Goal: Information Seeking & Learning: Check status

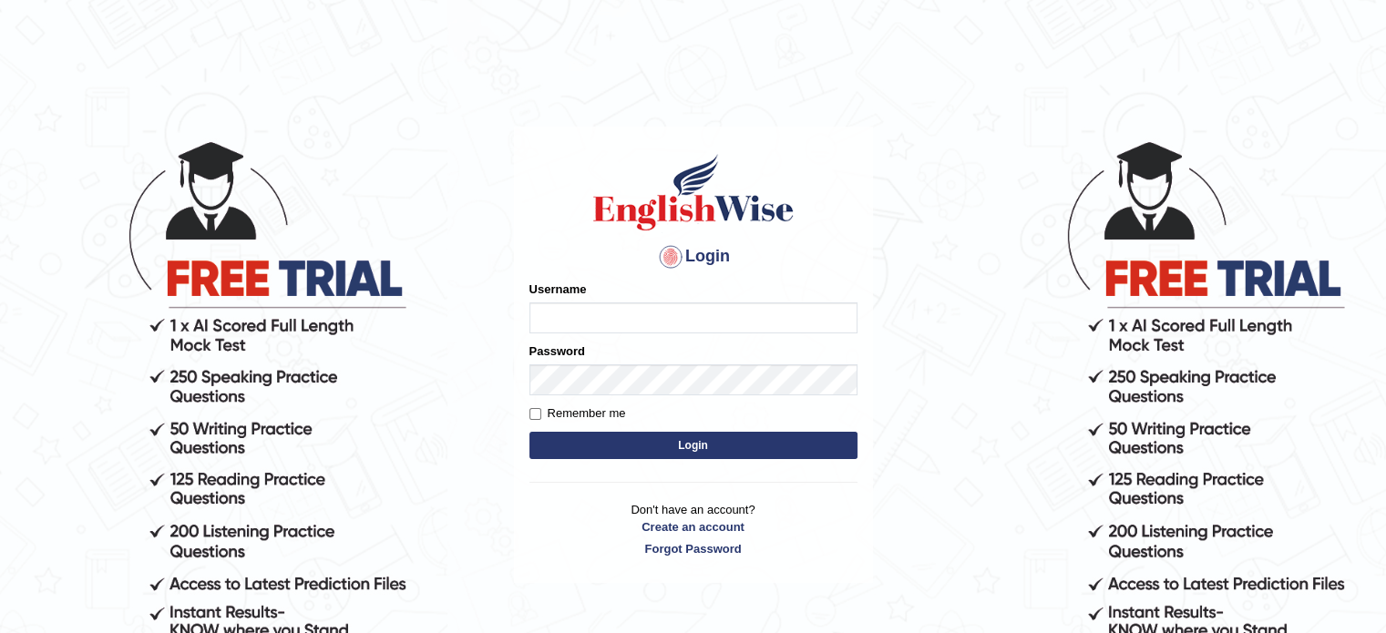
type input "[PERSON_NAME]"
click at [661, 447] on button "Login" at bounding box center [693, 445] width 328 height 27
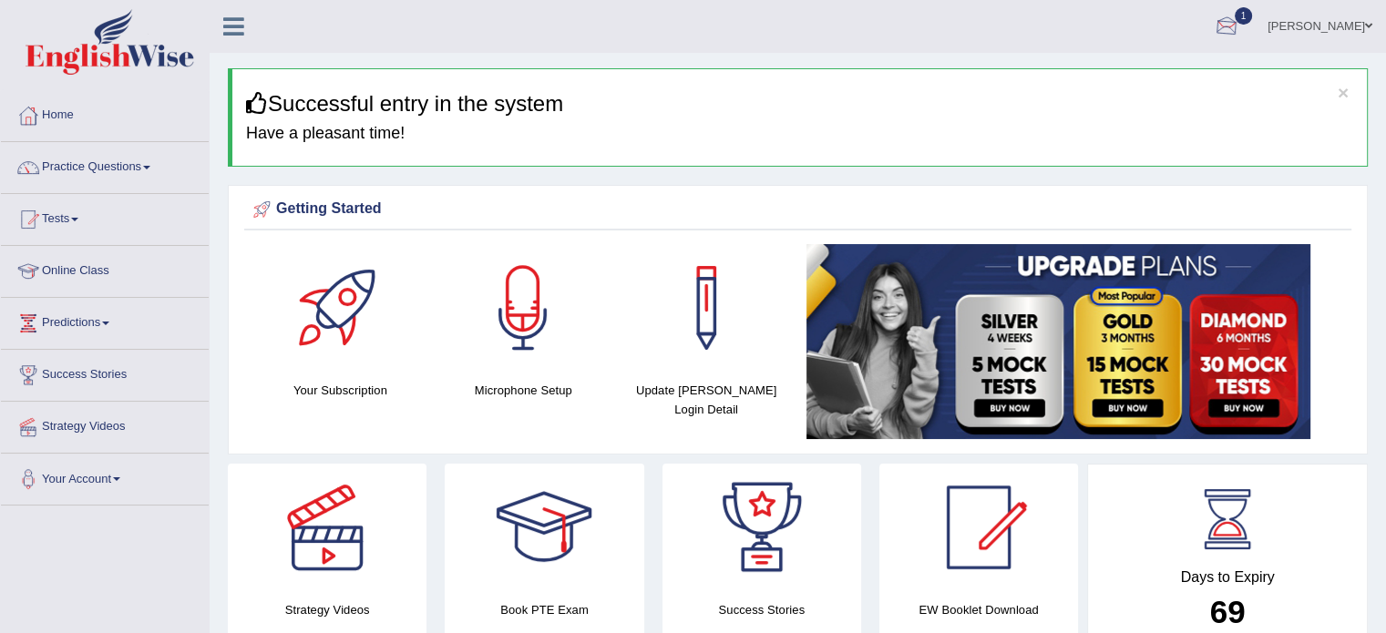
click at [1224, 25] on div at bounding box center [1225, 27] width 27 height 27
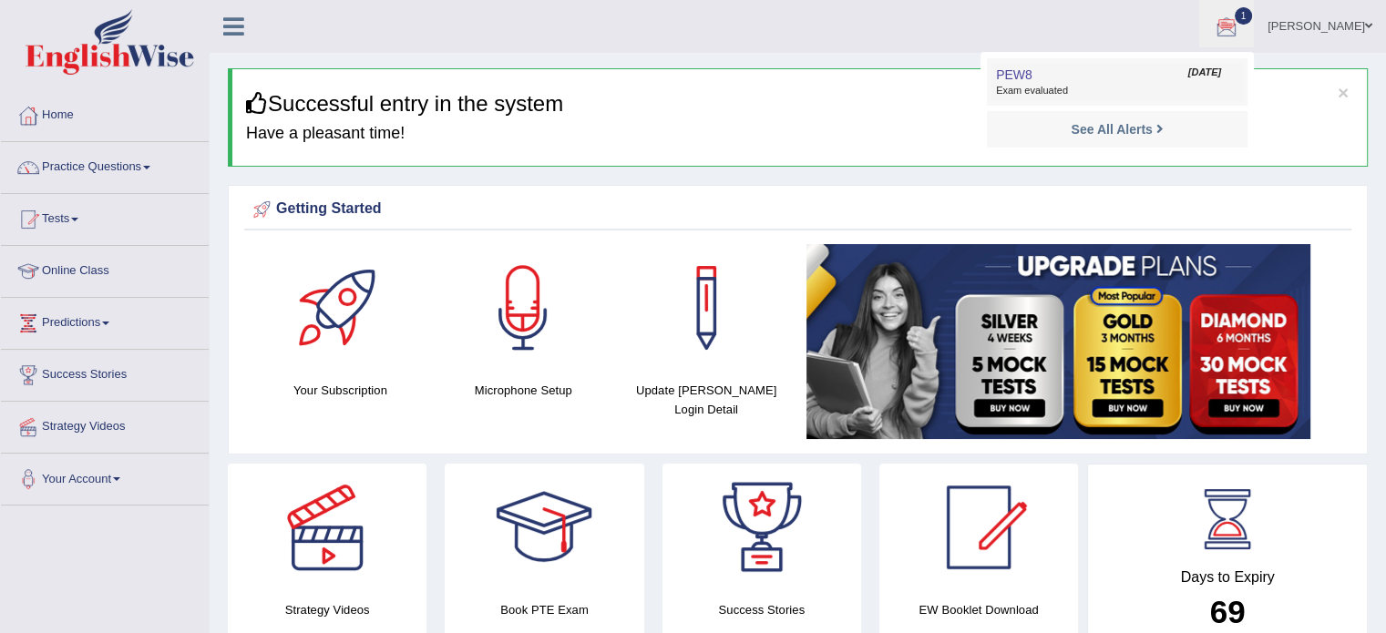
click at [1188, 74] on span "Sep 22, 2025" at bounding box center [1204, 73] width 33 height 15
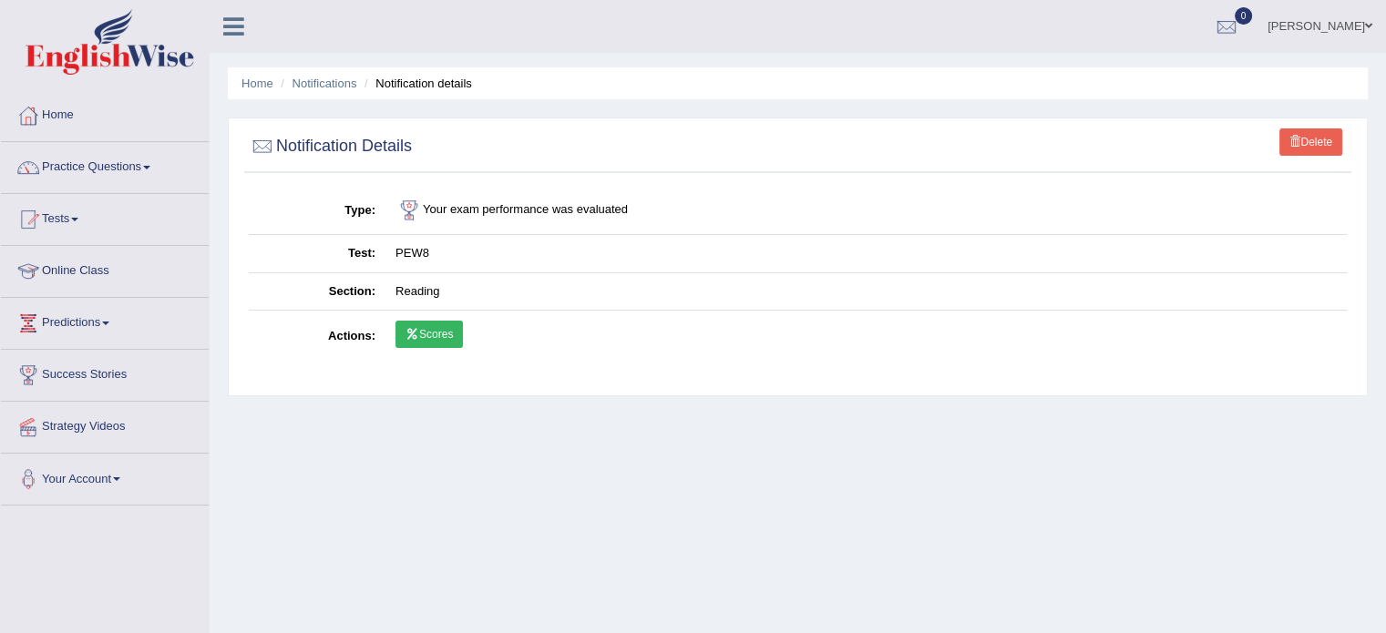
click at [416, 338] on link "Scores" at bounding box center [428, 334] width 67 height 27
click at [67, 213] on link "Tests" at bounding box center [105, 217] width 208 height 46
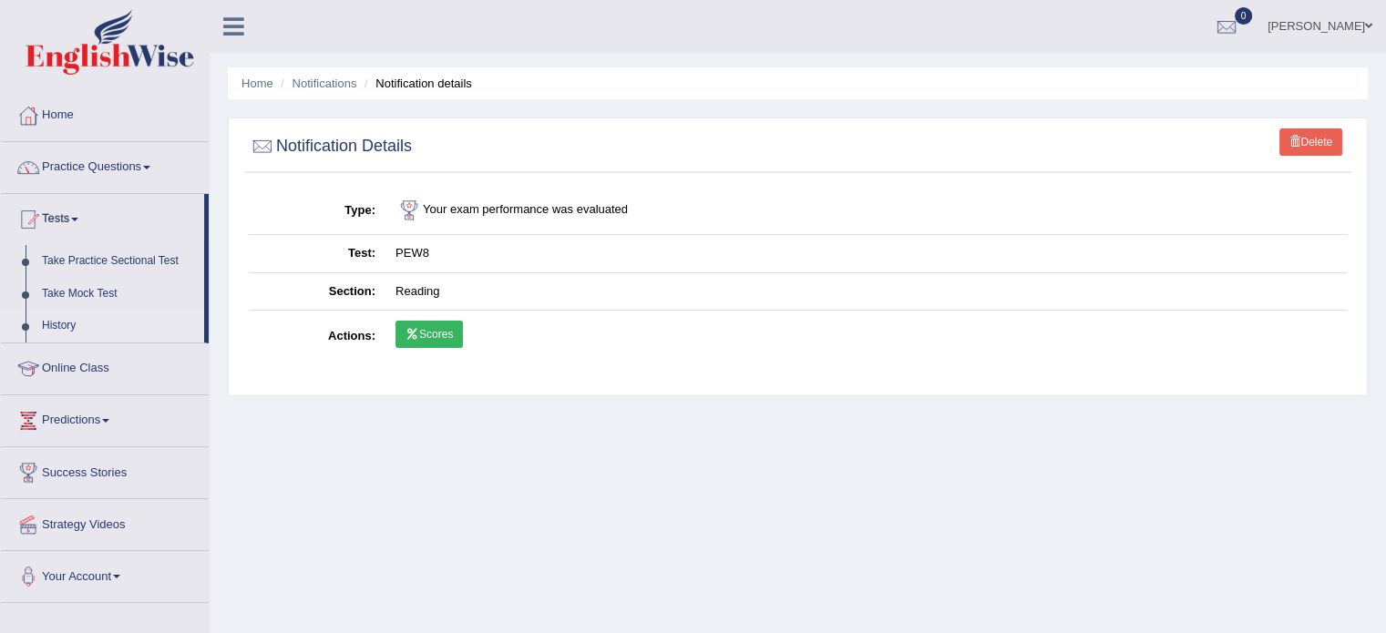
click at [58, 321] on link "History" at bounding box center [119, 326] width 170 height 33
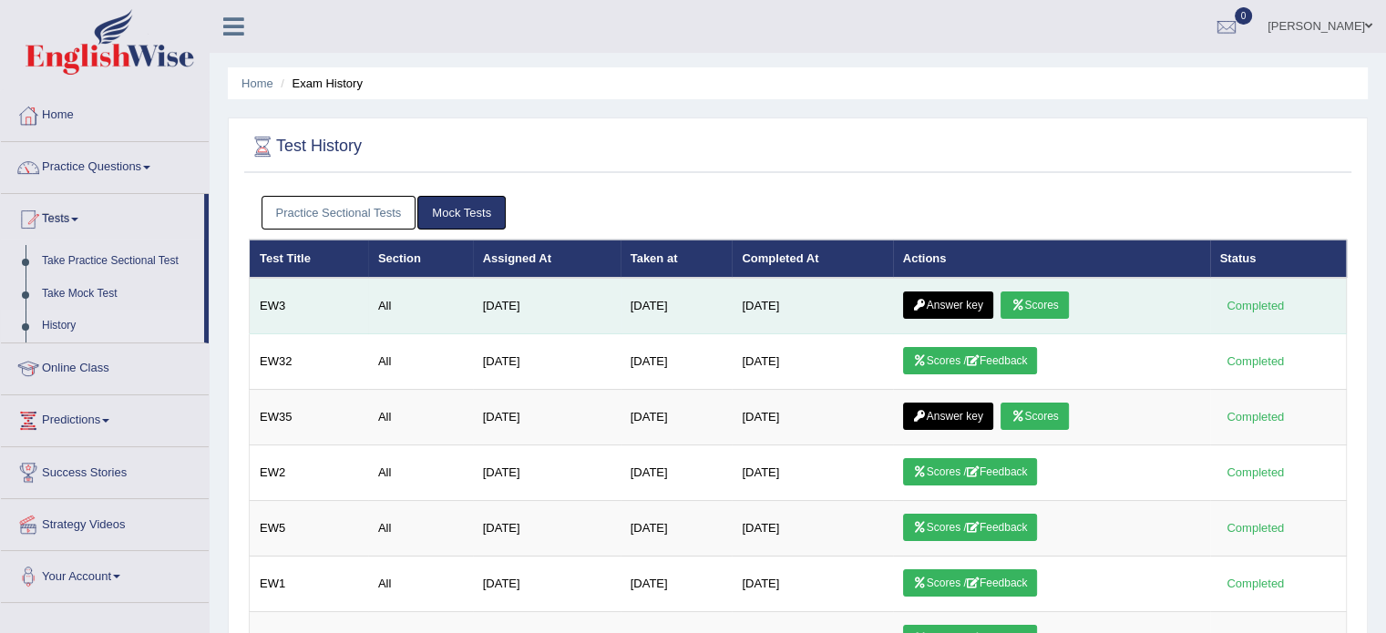
click at [1024, 305] on icon at bounding box center [1017, 305] width 14 height 11
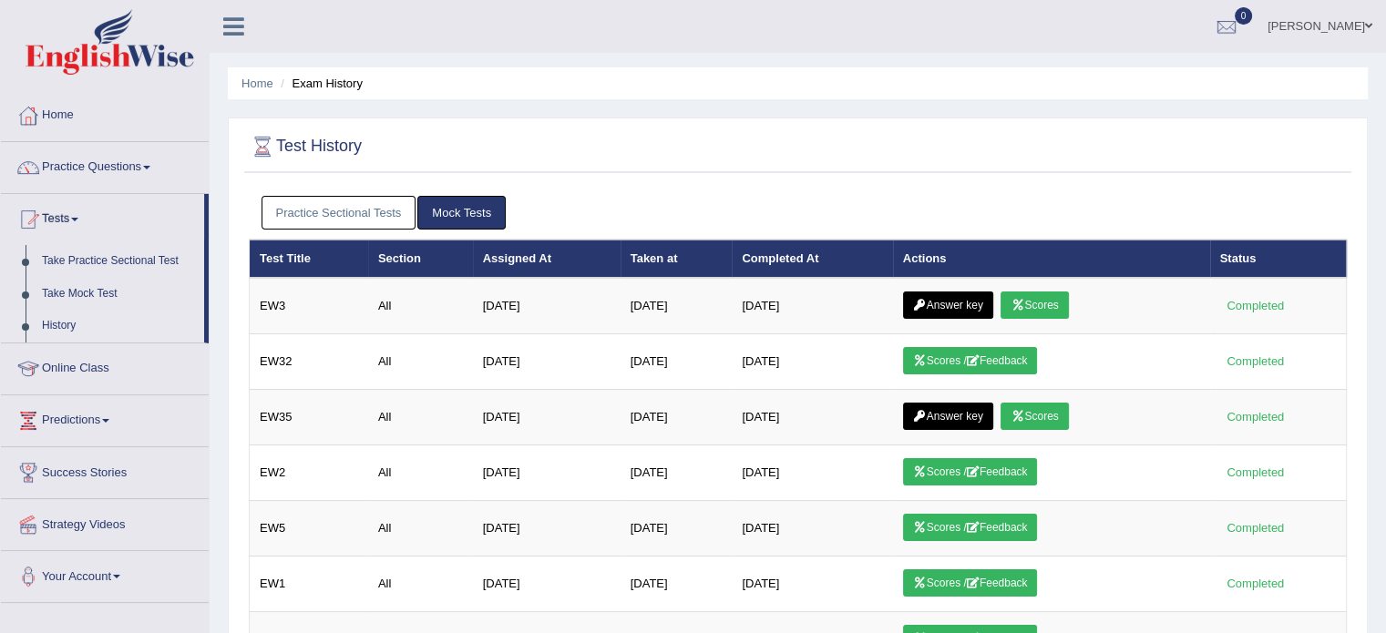
click at [312, 197] on link "Practice Sectional Tests" at bounding box center [338, 213] width 155 height 34
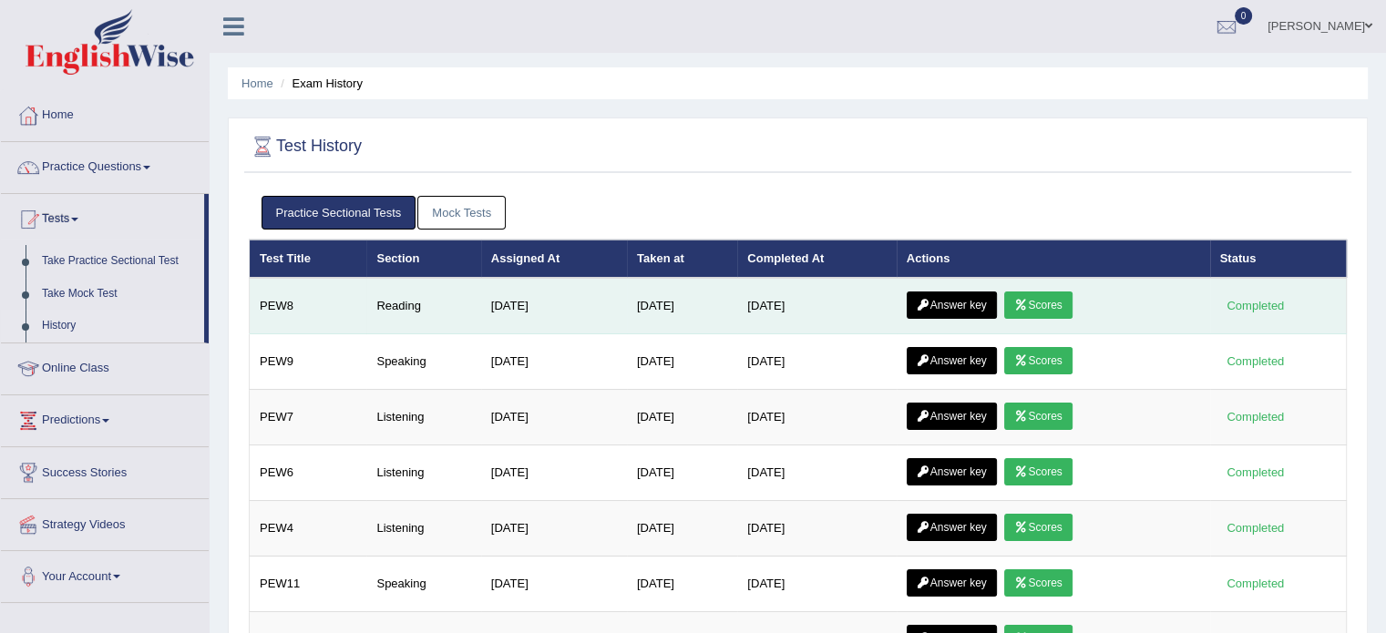
click at [982, 307] on link "Answer key" at bounding box center [951, 305] width 90 height 27
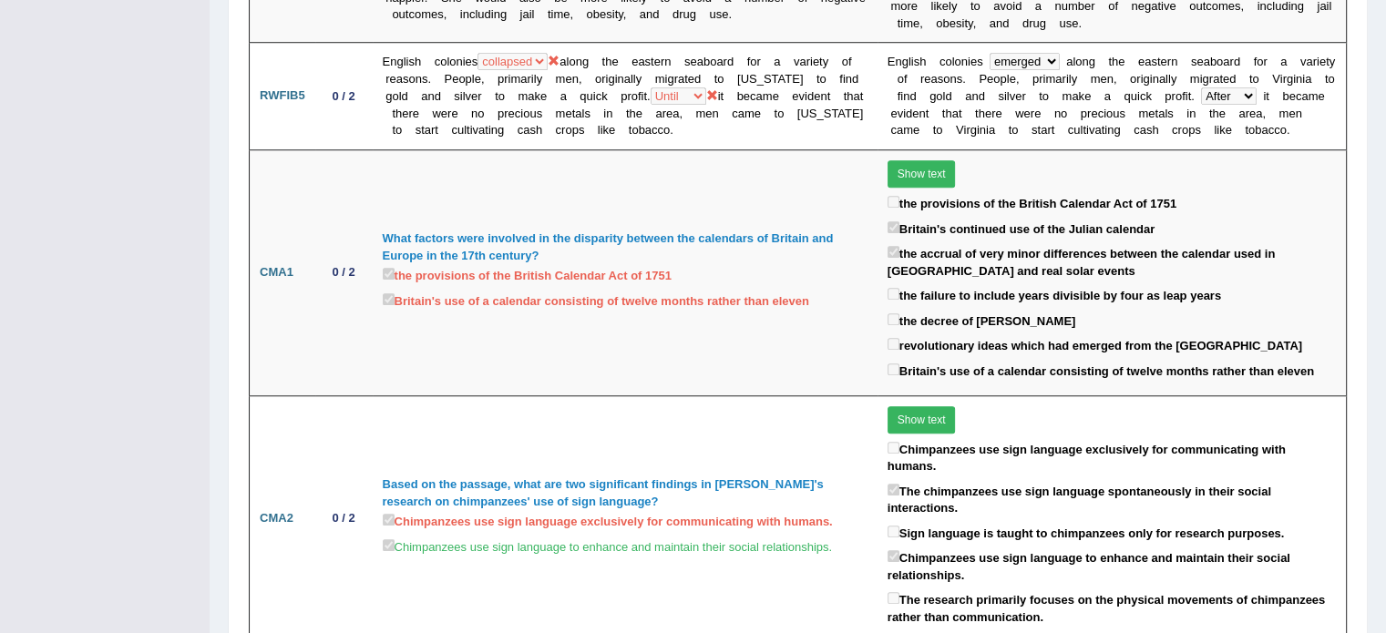
scroll to position [1438, 0]
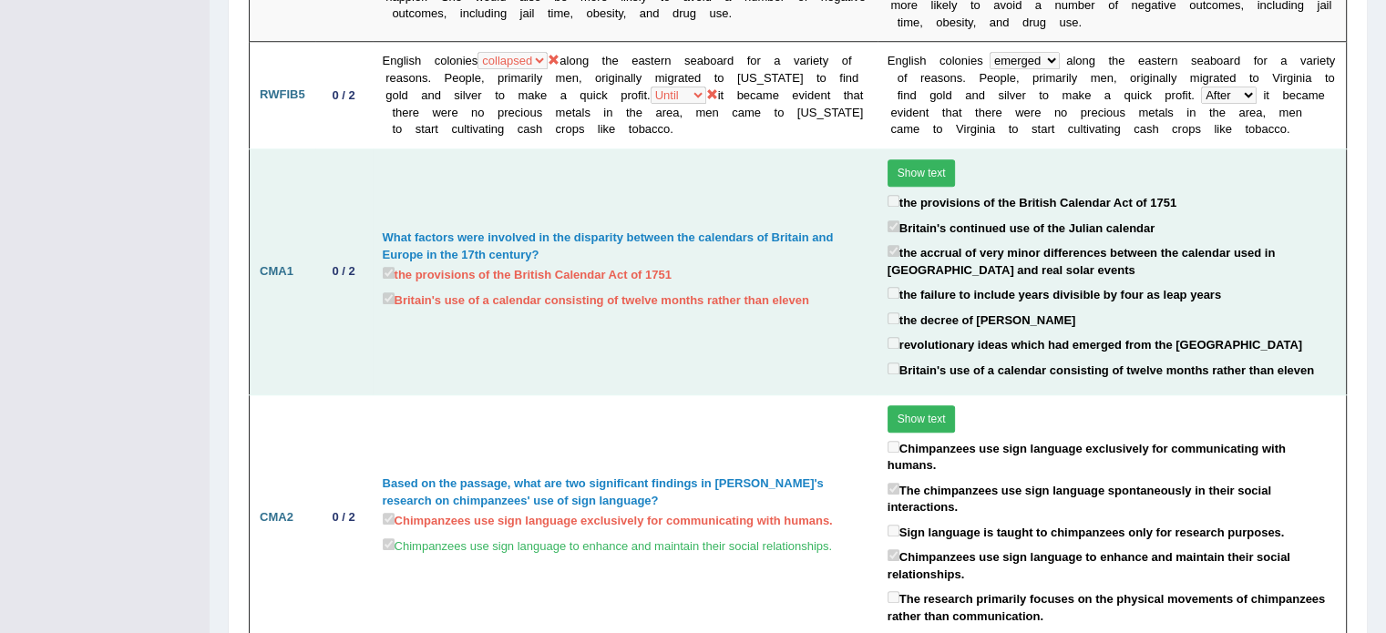
click at [899, 159] on button "Show text" at bounding box center [921, 172] width 68 height 27
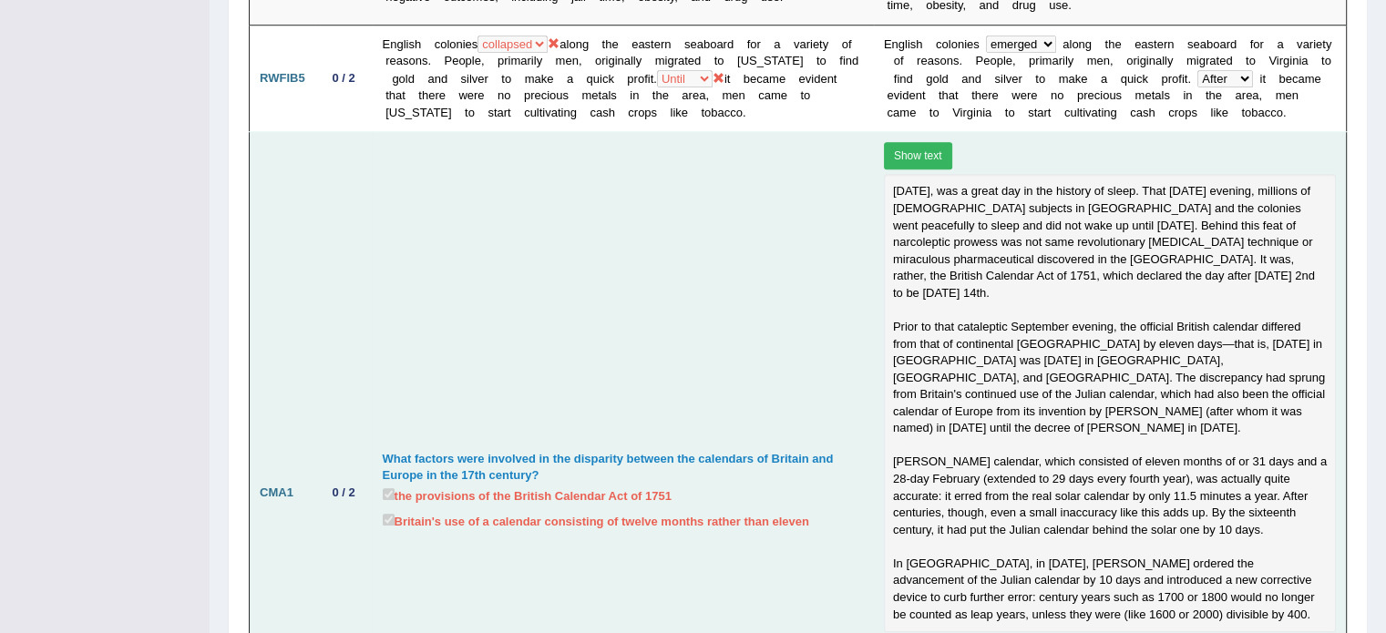
click at [893, 142] on button "Show text" at bounding box center [918, 155] width 68 height 27
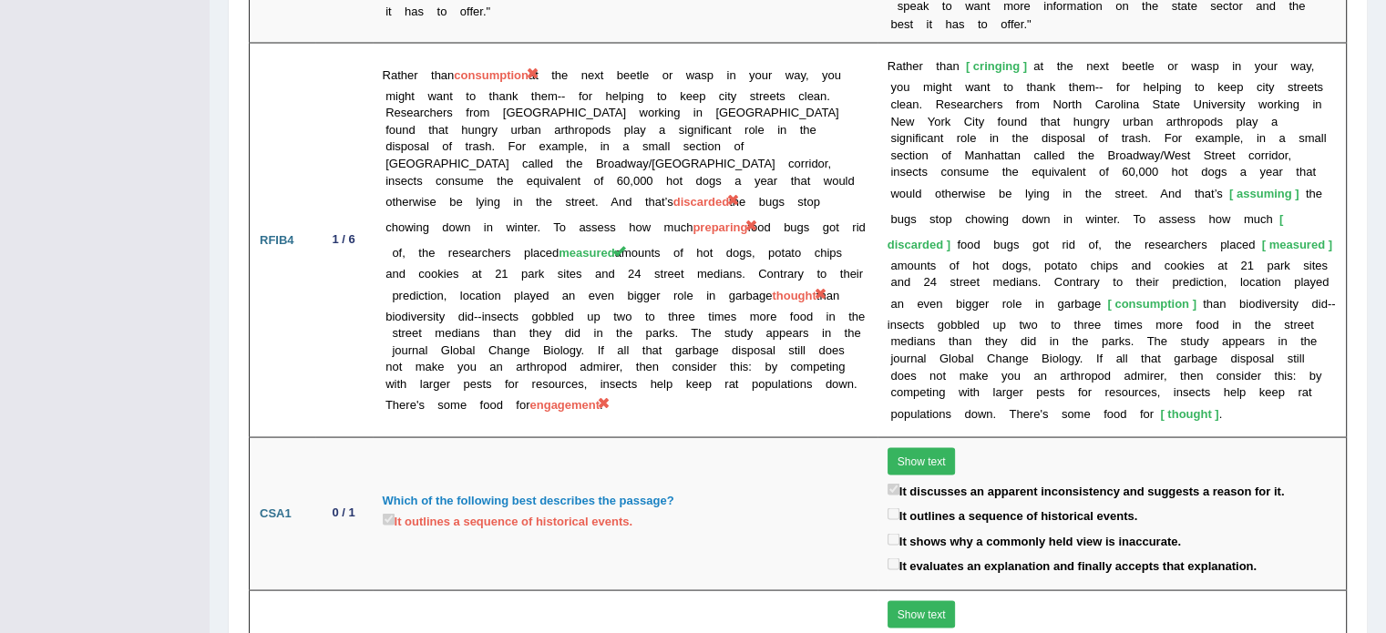
scroll to position [3472, 0]
